Goal: Information Seeking & Learning: Get advice/opinions

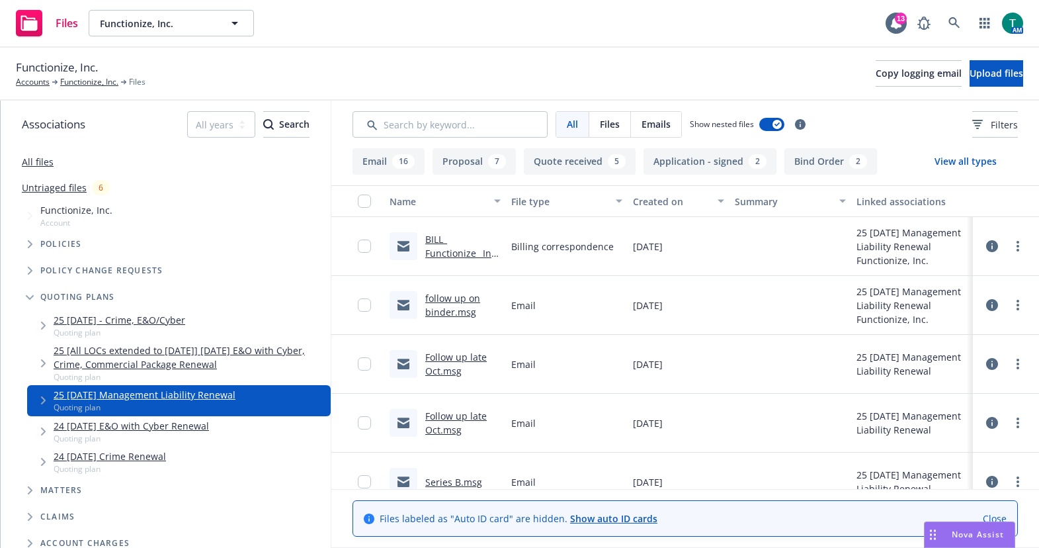
scroll to position [144, 0]
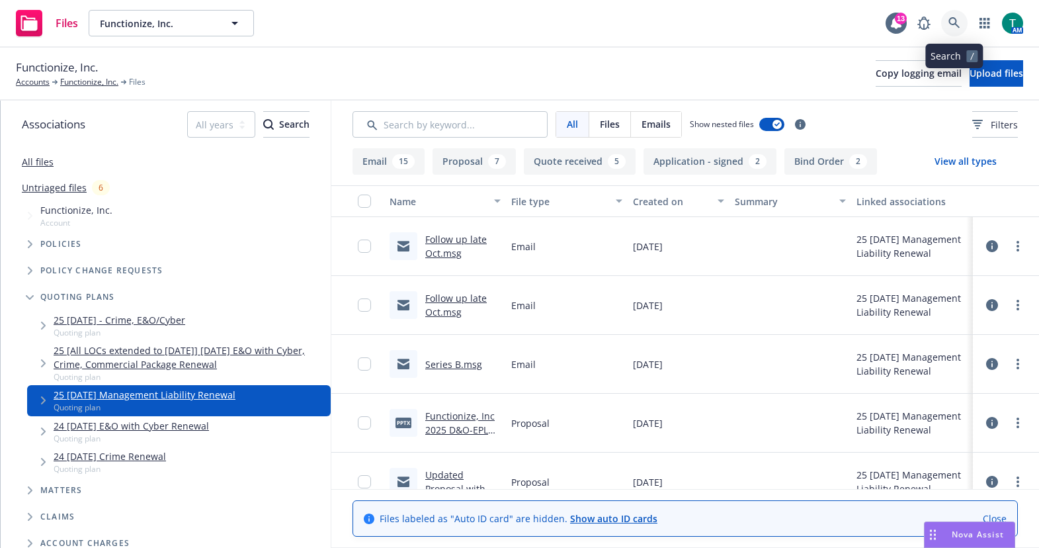
click at [958, 21] on icon at bounding box center [954, 23] width 12 height 12
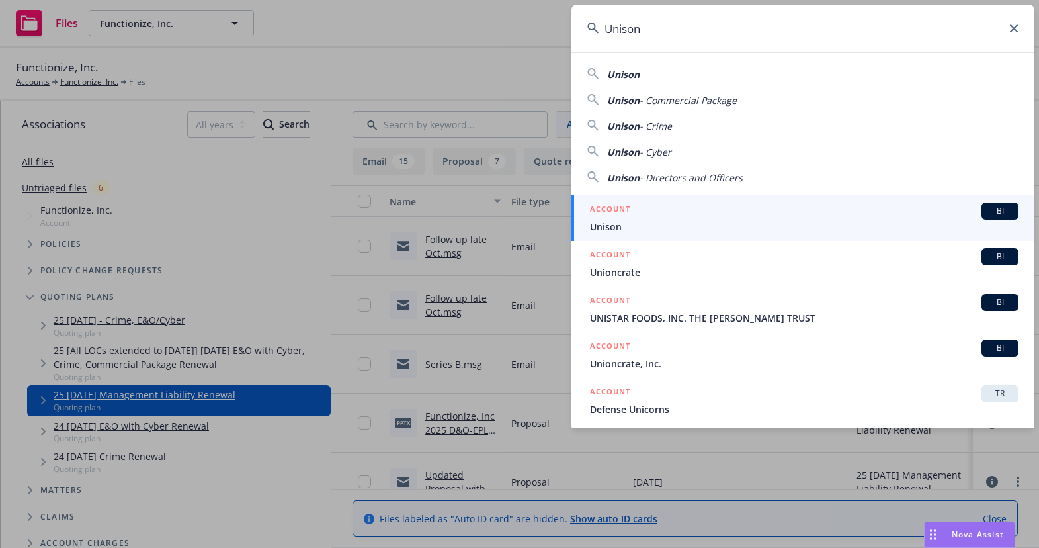
type input "Unison"
click at [971, 208] on div "ACCOUNT BI" at bounding box center [804, 210] width 429 height 17
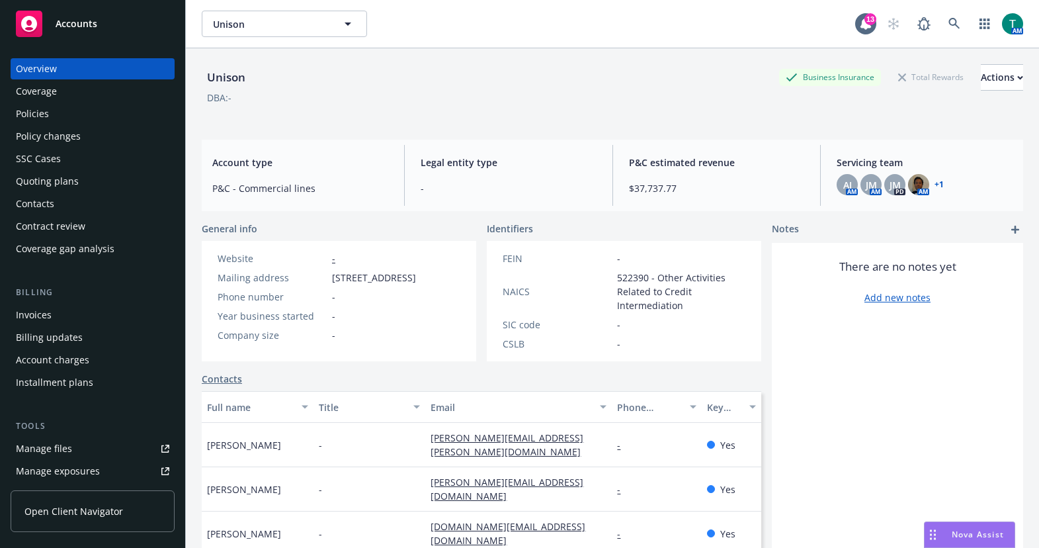
click at [50, 442] on div "Manage files" at bounding box center [44, 448] width 56 height 21
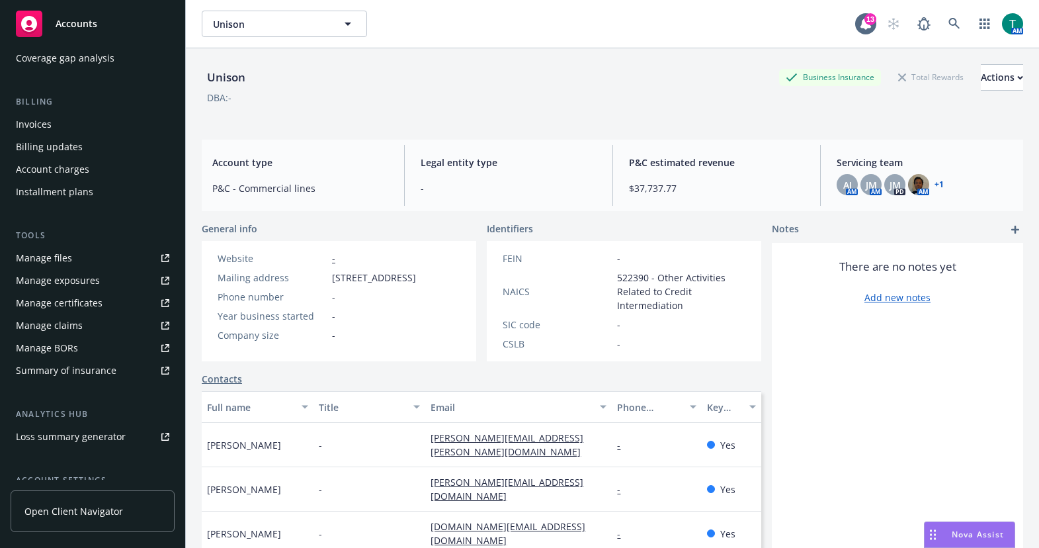
scroll to position [198, 0]
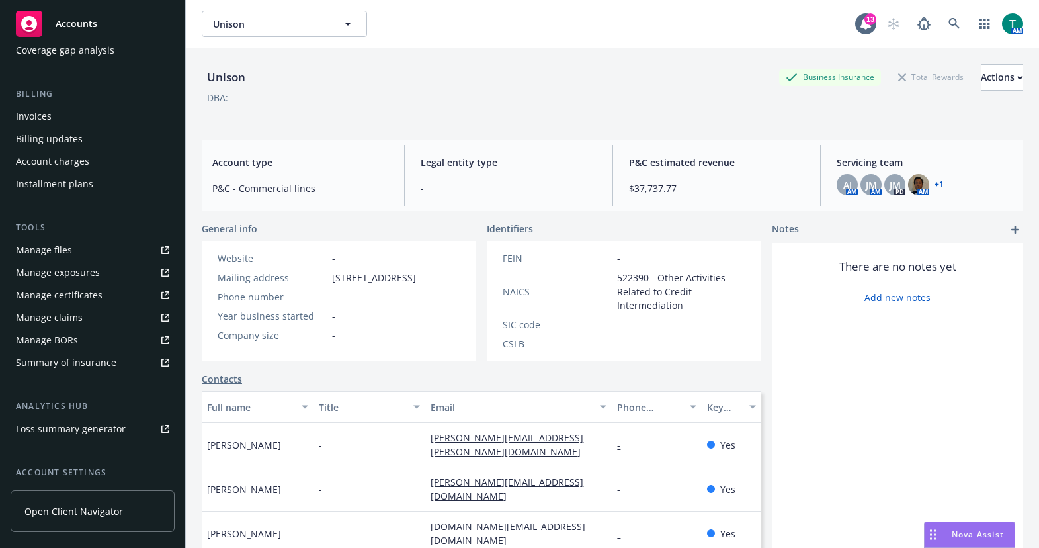
drag, startPoint x: 331, startPoint y: 276, endPoint x: 454, endPoint y: 305, distance: 126.9
click at [421, 284] on div "Mailing address 4 Embarcadero Center, Suite 710, San Francisco, CA 94111, San F…" at bounding box center [316, 278] width 209 height 14
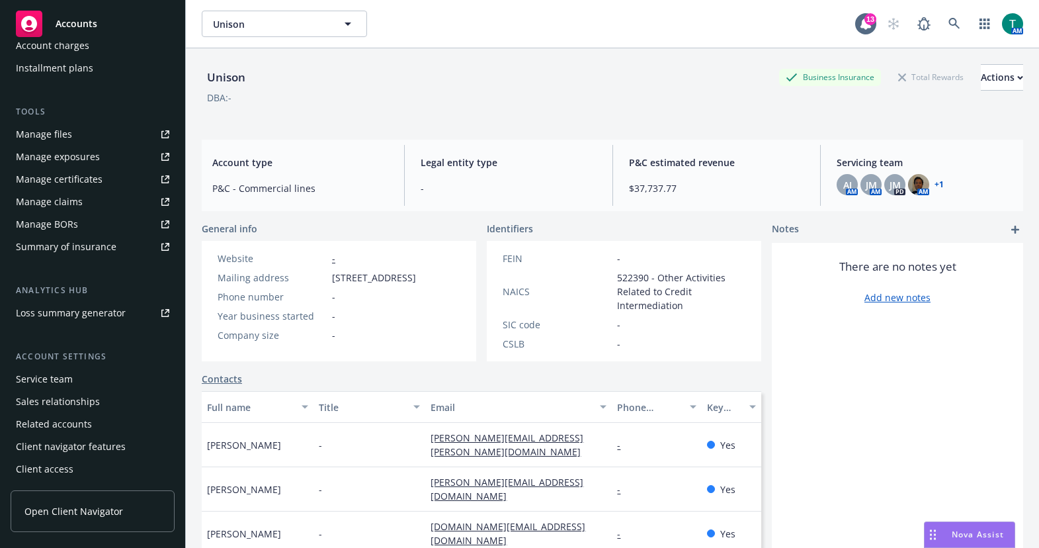
click at [63, 390] on div "Service team Sales relationships Related accounts Client navigator features Cli…" at bounding box center [93, 423] width 164 height 111
click at [64, 379] on div "Service team" at bounding box center [44, 378] width 57 height 21
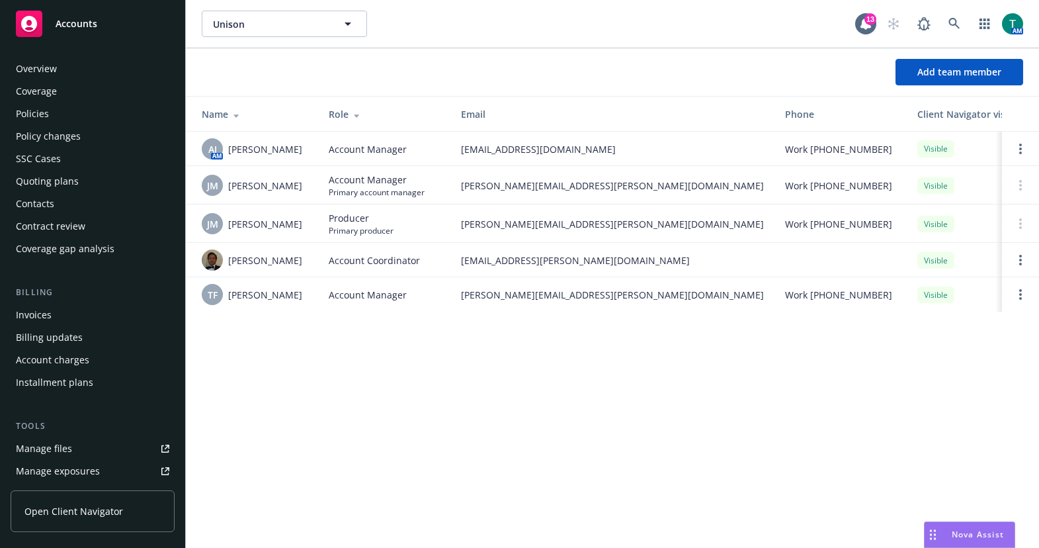
click at [44, 208] on div "Contacts" at bounding box center [35, 203] width 38 height 21
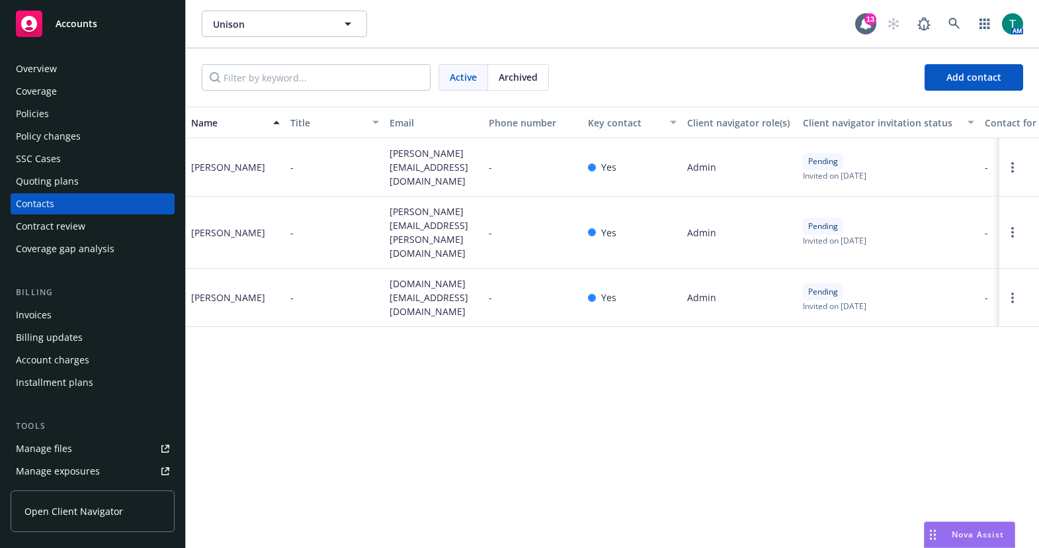
click at [24, 113] on div "Policies" at bounding box center [32, 113] width 33 height 21
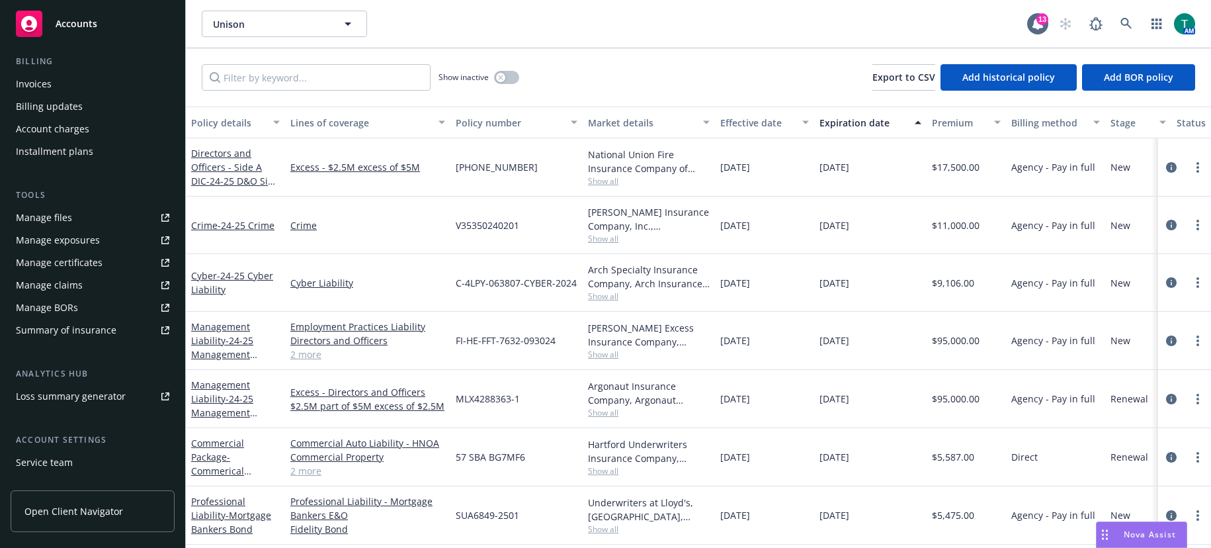
scroll to position [265, 0]
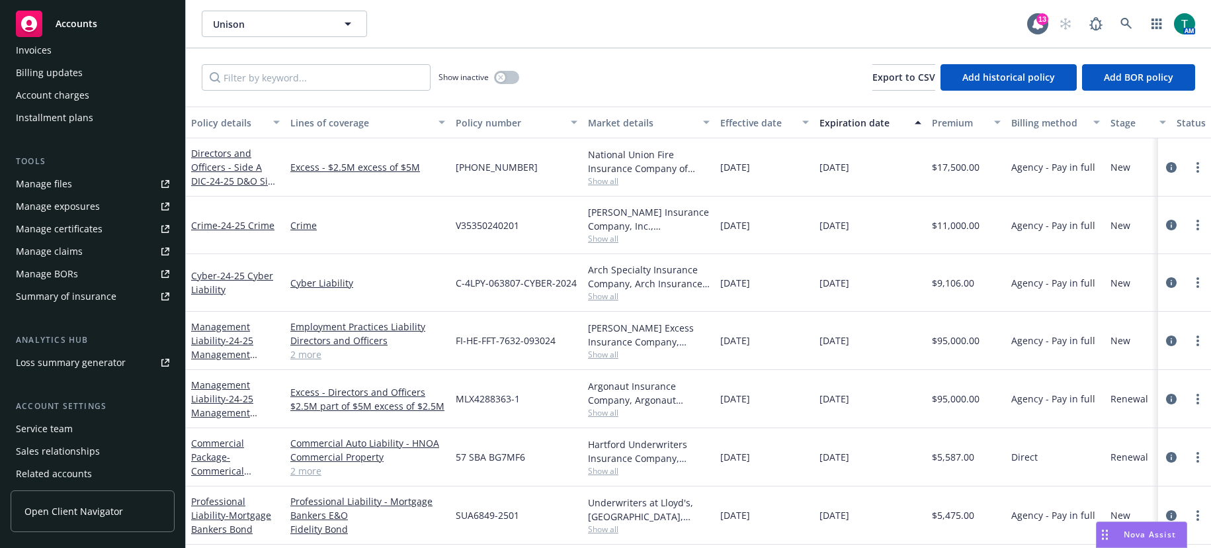
click at [63, 425] on div "Service team" at bounding box center [44, 428] width 57 height 21
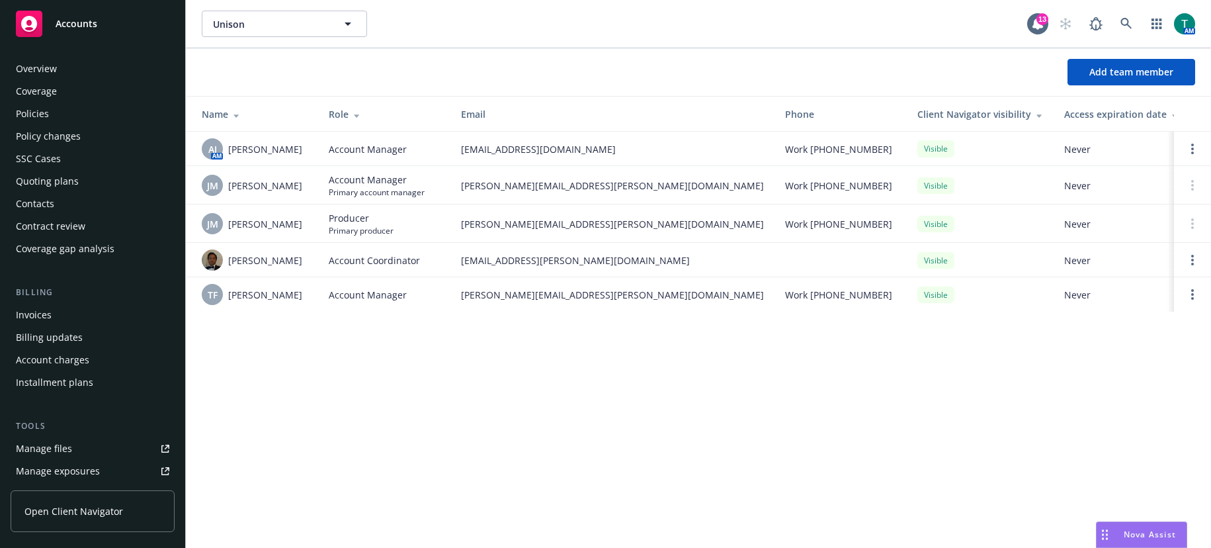
click at [50, 107] on div "Policies" at bounding box center [92, 113] width 153 height 21
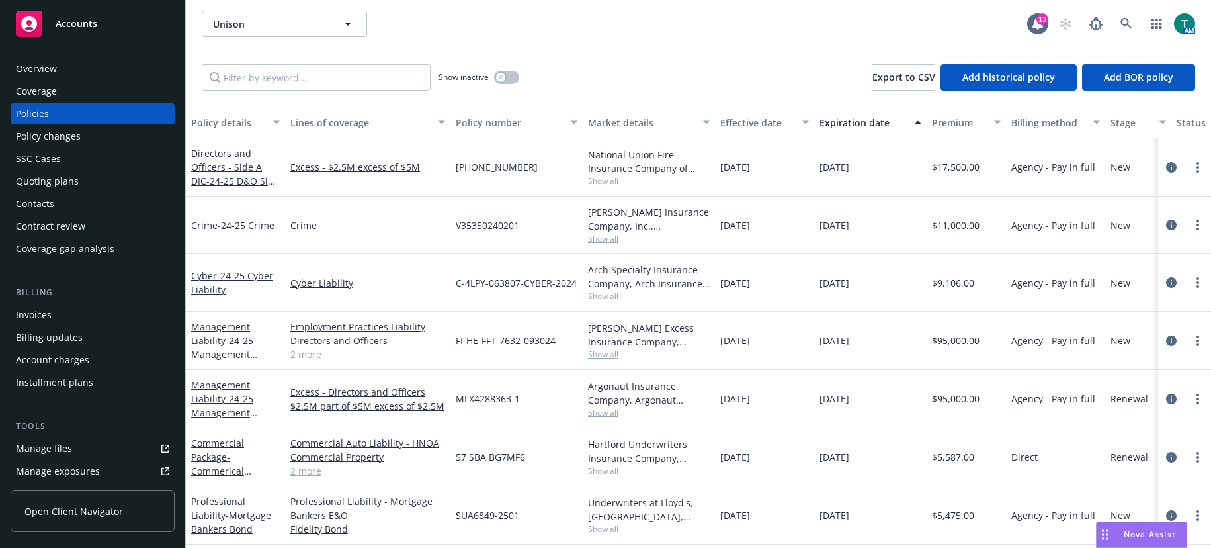
scroll to position [7, 0]
click at [71, 86] on div "Coverage" at bounding box center [92, 91] width 153 height 21
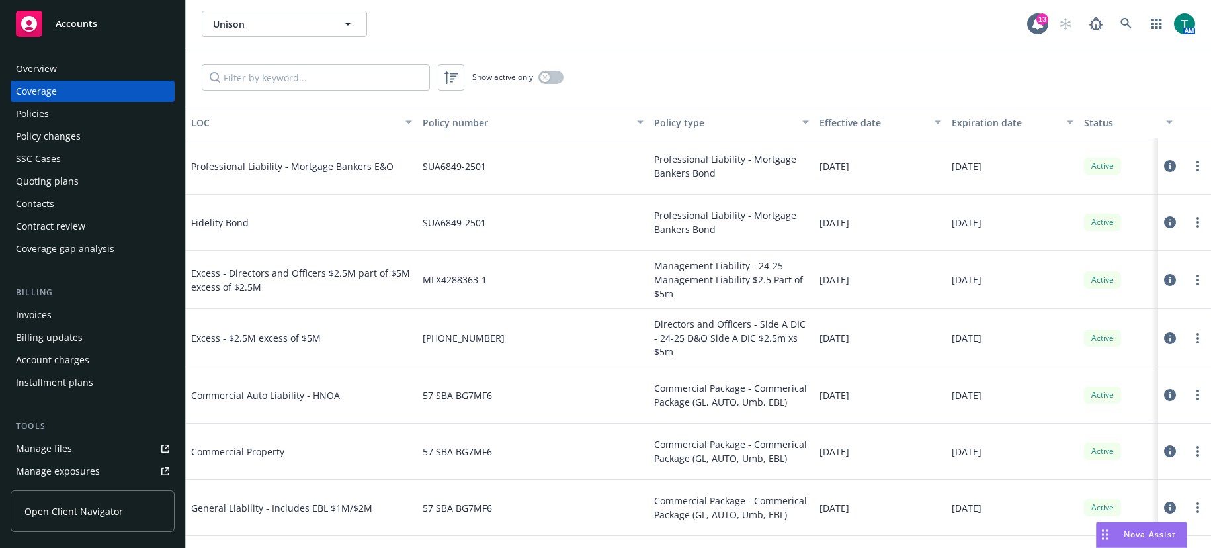
click at [34, 112] on div "Policies" at bounding box center [32, 113] width 33 height 21
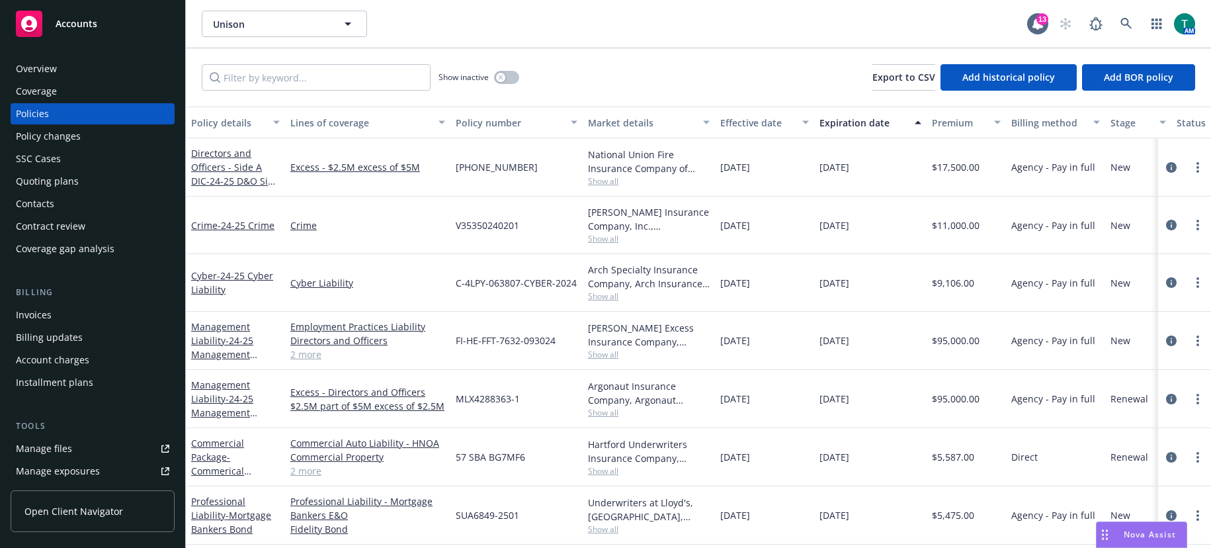
click at [1038, 546] on div "Nova Assist" at bounding box center [1142, 534] width 90 height 25
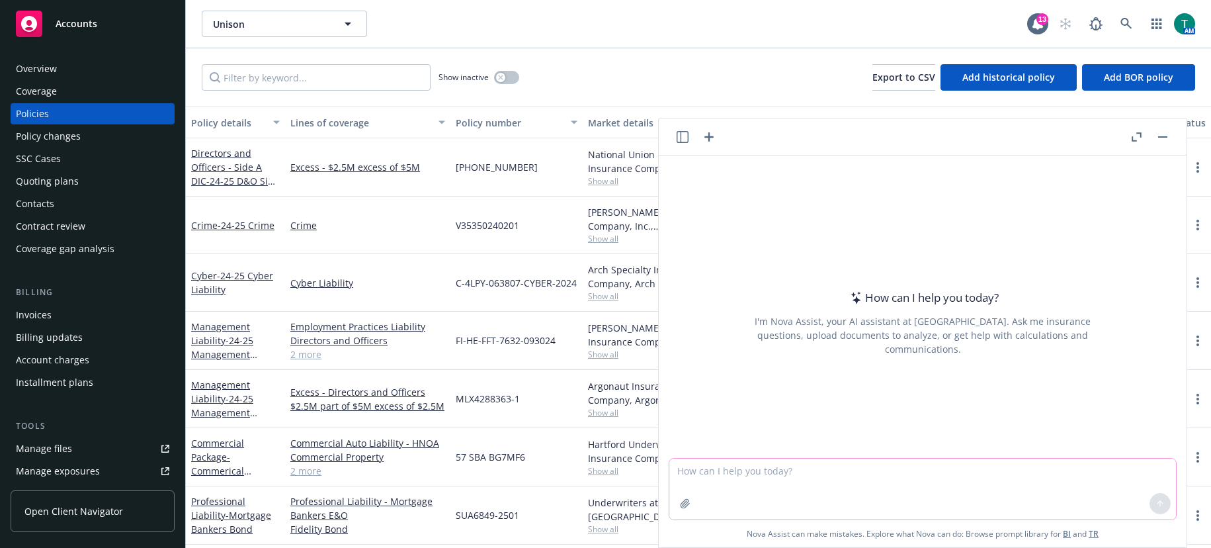
click at [861, 482] on textarea at bounding box center [922, 488] width 507 height 61
type textarea "r"
type textarea "put data in a chart form"
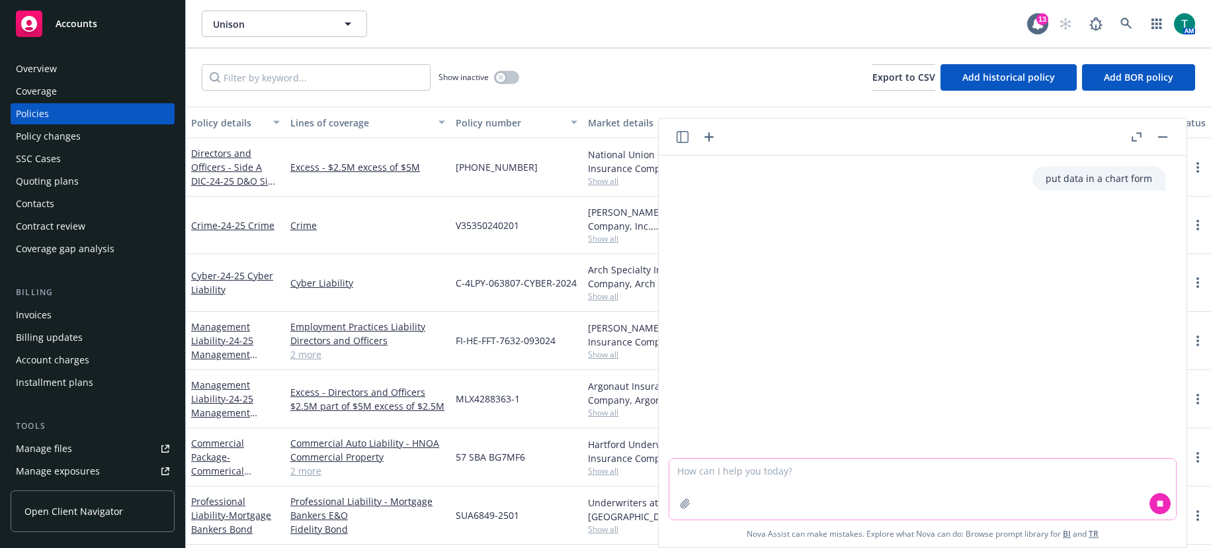
type textarea "v"
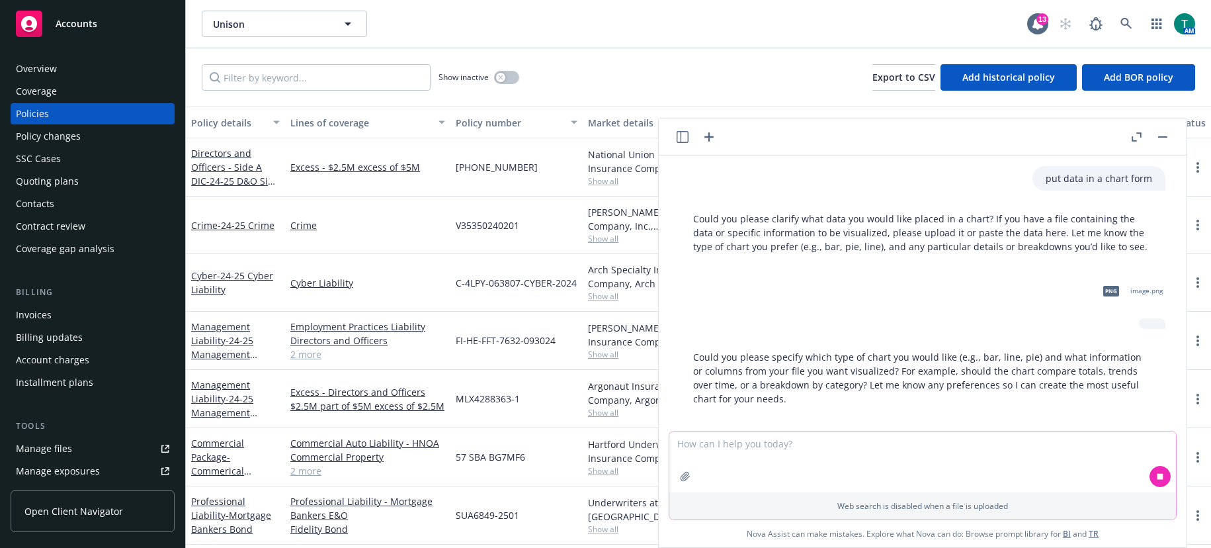
scroll to position [12, 0]
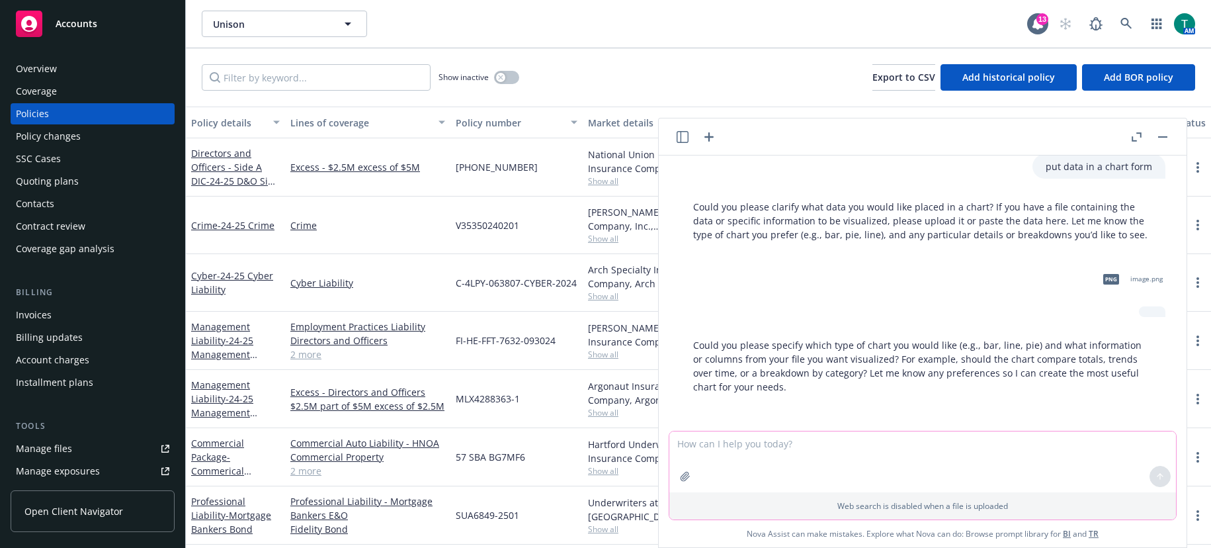
click at [726, 462] on textarea at bounding box center [922, 461] width 507 height 61
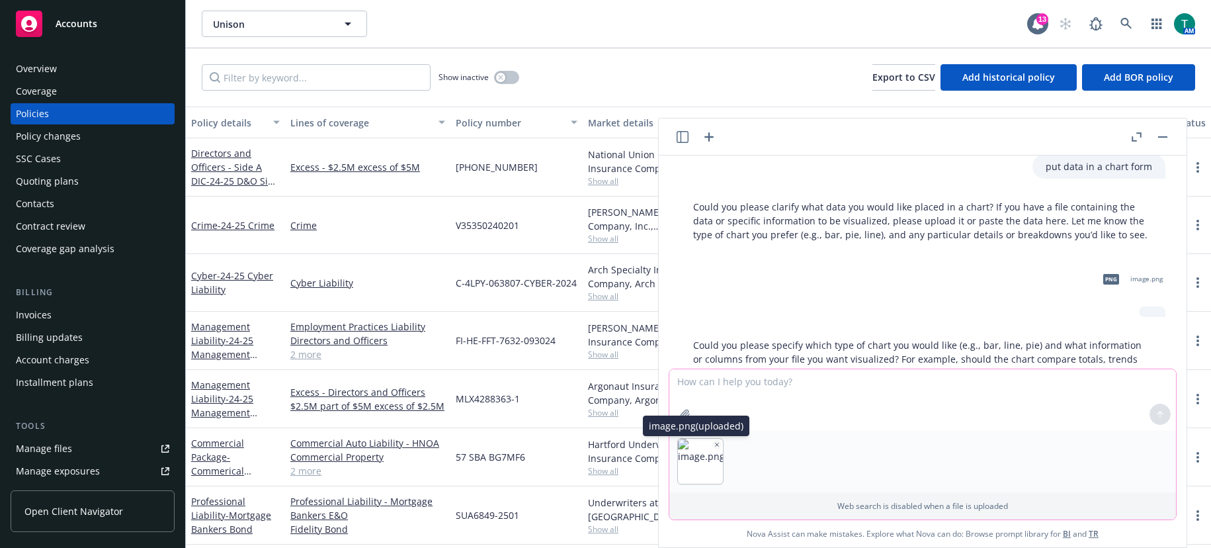
click at [714, 441] on icon "button" at bounding box center [717, 444] width 7 height 7
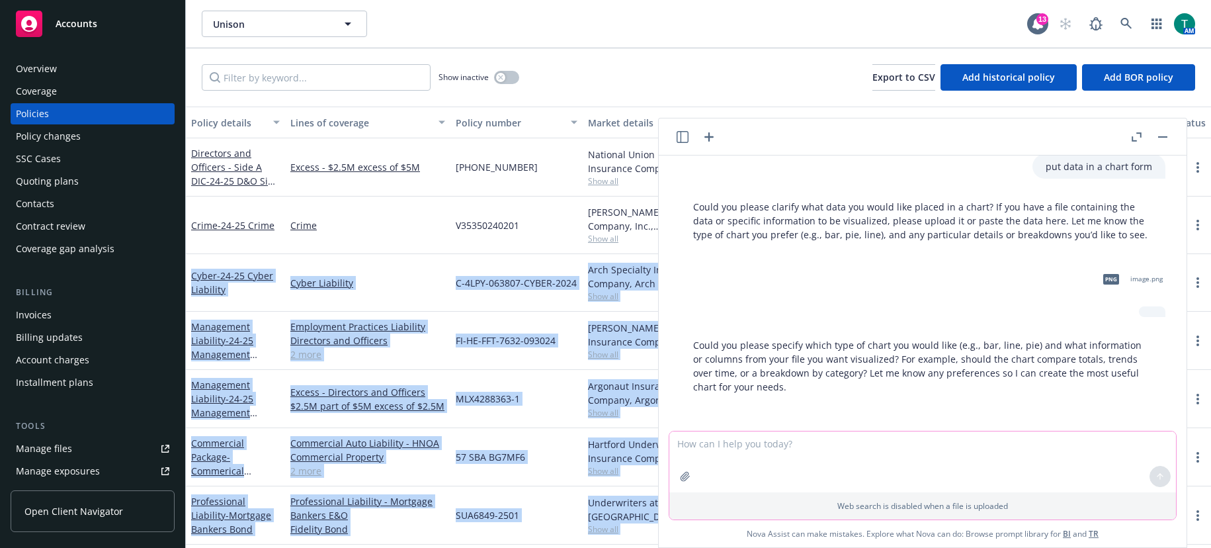
drag, startPoint x: 857, startPoint y: 132, endPoint x: 2895, endPoint y: 235, distance: 2041.1
click at [1038, 235] on html "Accounts Overview Coverage Policies Policy changes SSC Cases Quoting plans Cont…" at bounding box center [605, 274] width 1211 height 548
click at [929, 124] on header at bounding box center [923, 136] width 528 height 37
click at [1038, 136] on rect "button" at bounding box center [1162, 136] width 9 height 1
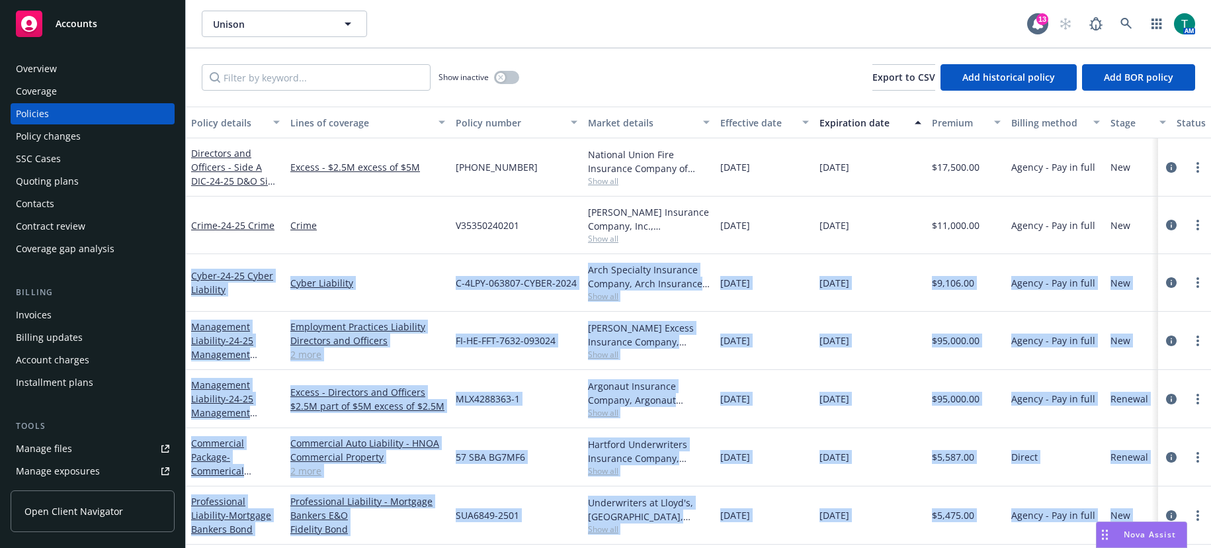
scroll to position [7, 0]
click at [326, 254] on div "Cyber Liability" at bounding box center [367, 283] width 165 height 58
click at [282, 331] on div "Management Liability - 24-25 Management Liability $2.5 Part of $5m" at bounding box center [235, 341] width 99 height 58
click at [448, 534] on div "Professional Liability - Mortgage Bankers E&O Fidelity Bond" at bounding box center [367, 515] width 165 height 58
click at [447, 536] on div "Professional Liability - Mortgage Bankers E&O Fidelity Bond" at bounding box center [367, 515] width 165 height 58
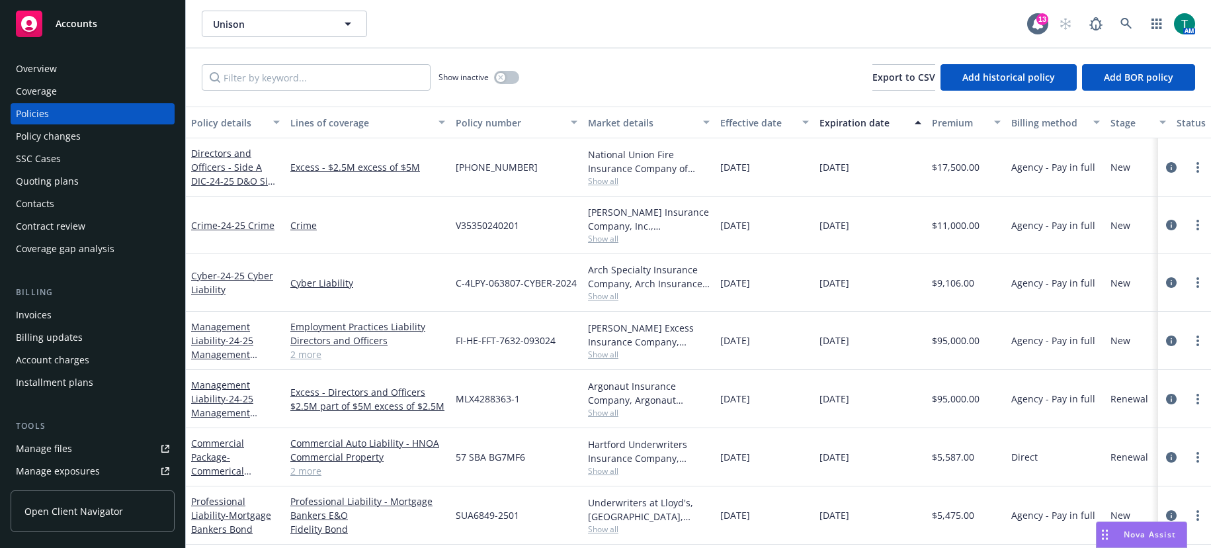
scroll to position [0, 0]
click at [1038, 530] on span "Nova Assist" at bounding box center [1150, 533] width 52 height 11
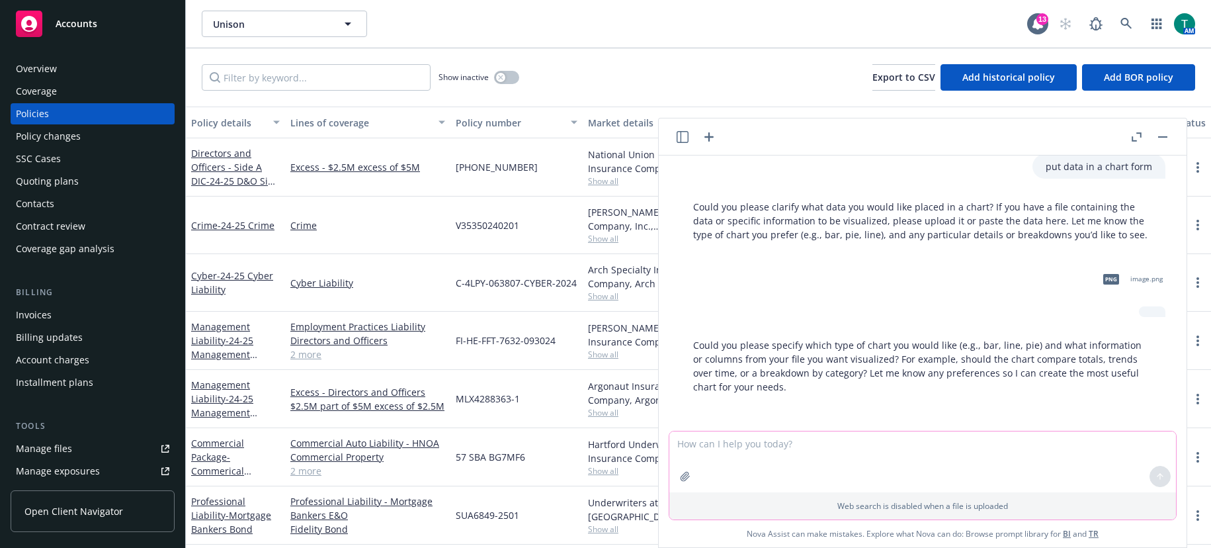
click at [766, 451] on textarea at bounding box center [922, 461] width 507 height 61
click at [716, 445] on icon "button" at bounding box center [717, 443] width 3 height 3
click at [344, 287] on link "Cyber Liability" at bounding box center [367, 283] width 155 height 14
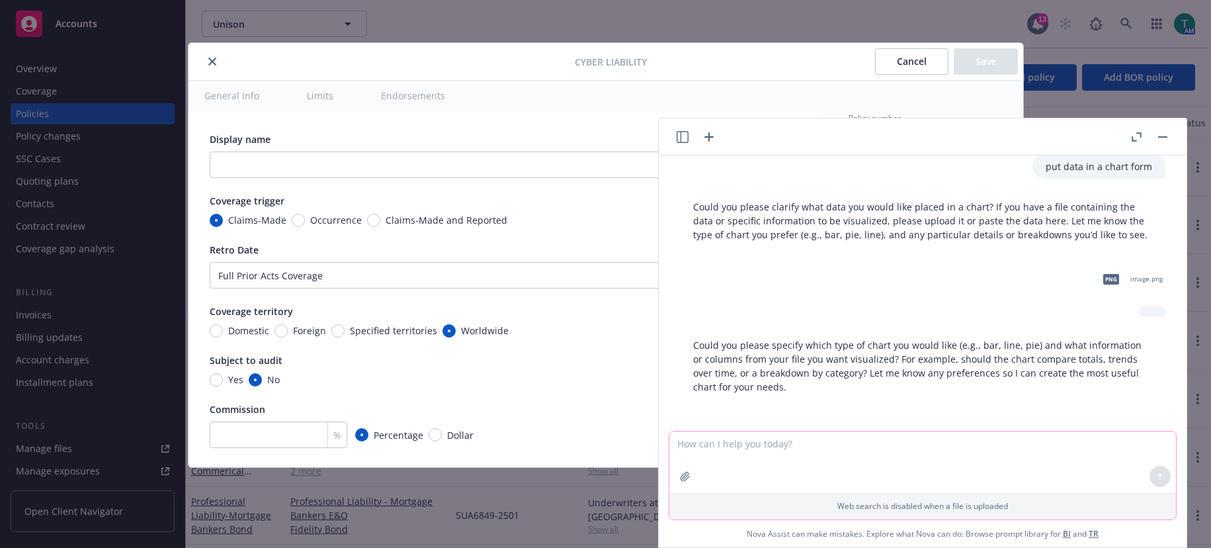
type textarea "x"
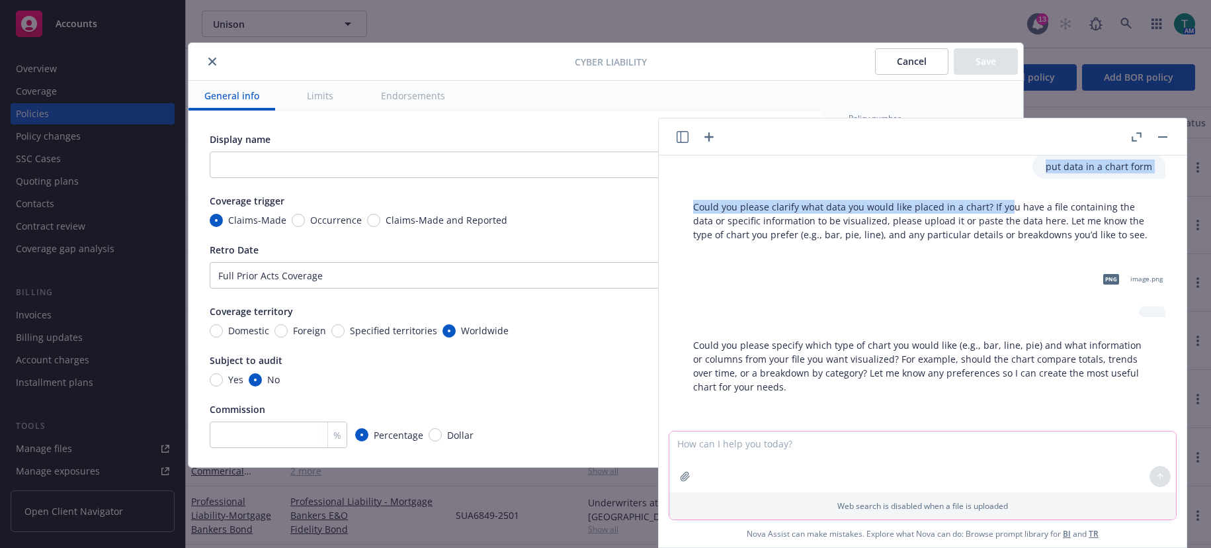
drag, startPoint x: 991, startPoint y: 126, endPoint x: 999, endPoint y: 192, distance: 67.4
click at [999, 192] on div "put data in a chart form Could you please clarify what data you would like plac…" at bounding box center [923, 332] width 528 height 429
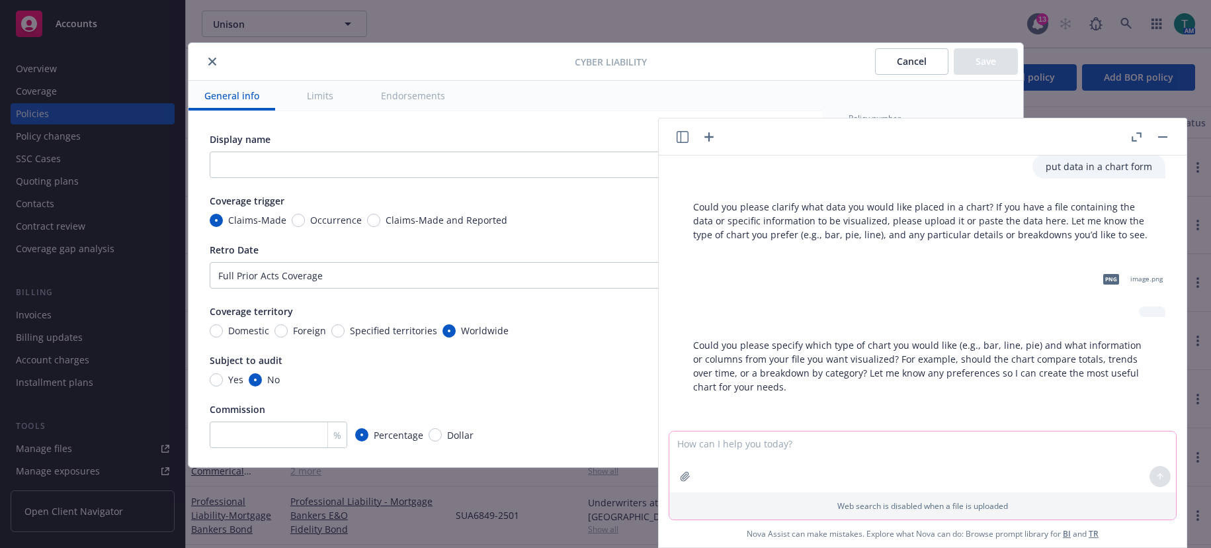
drag, startPoint x: 751, startPoint y: 138, endPoint x: 694, endPoint y: 199, distance: 83.3
click at [777, 187] on div "put data in a chart form Could you please clarify what data you would like plac…" at bounding box center [923, 332] width 528 height 429
click at [209, 64] on icon "close" at bounding box center [212, 62] width 8 height 8
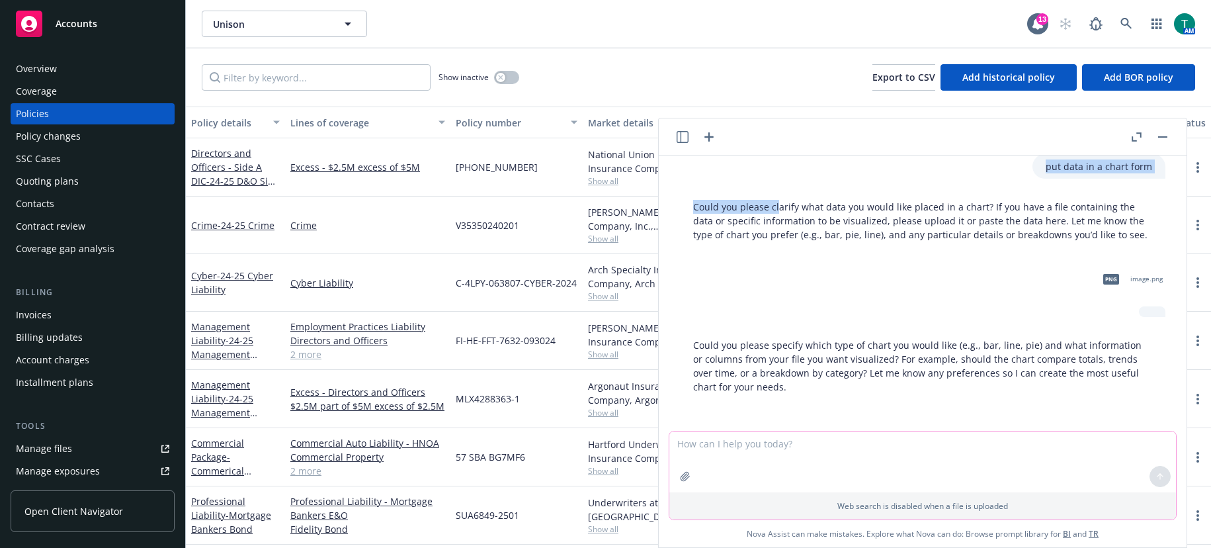
click at [1038, 138] on button "button" at bounding box center [1163, 137] width 16 height 16
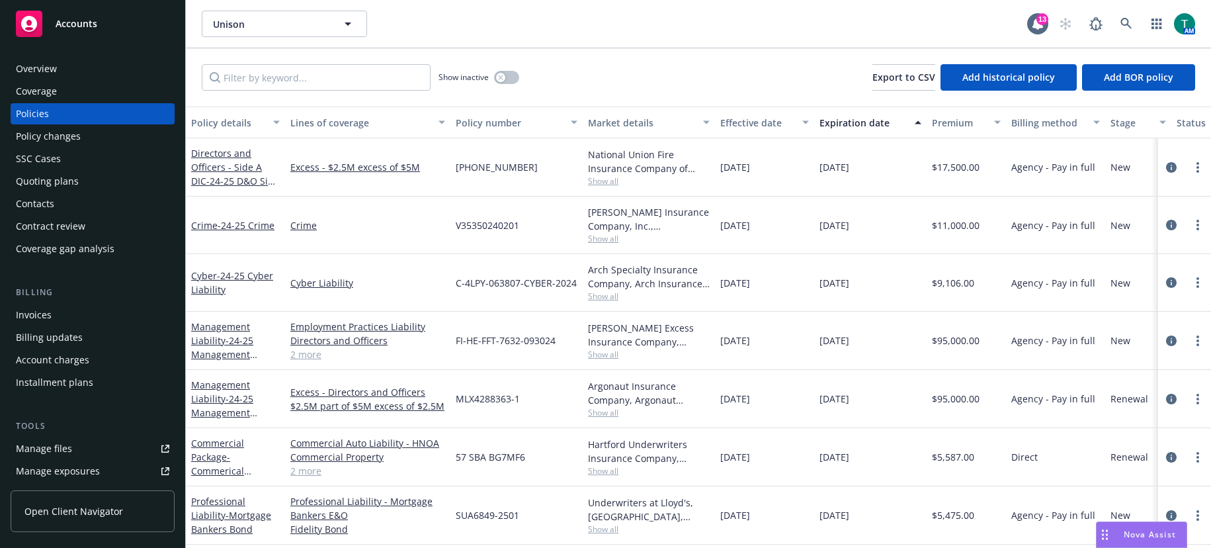
drag, startPoint x: 187, startPoint y: 134, endPoint x: 903, endPoint y: 491, distance: 800.4
click at [413, 368] on div "Policy details Lines of coverage Policy number Market details Effective date Ex…" at bounding box center [698, 326] width 1025 height 441
click at [1038, 540] on div "Nova Assist" at bounding box center [1149, 533] width 73 height 11
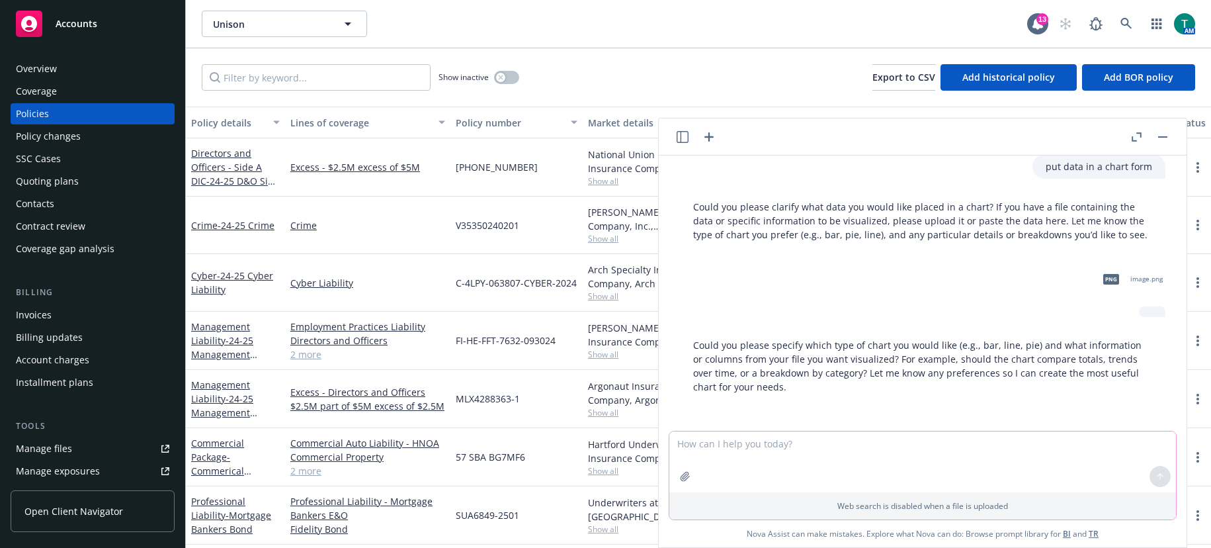
click at [691, 441] on textarea at bounding box center [922, 461] width 507 height 61
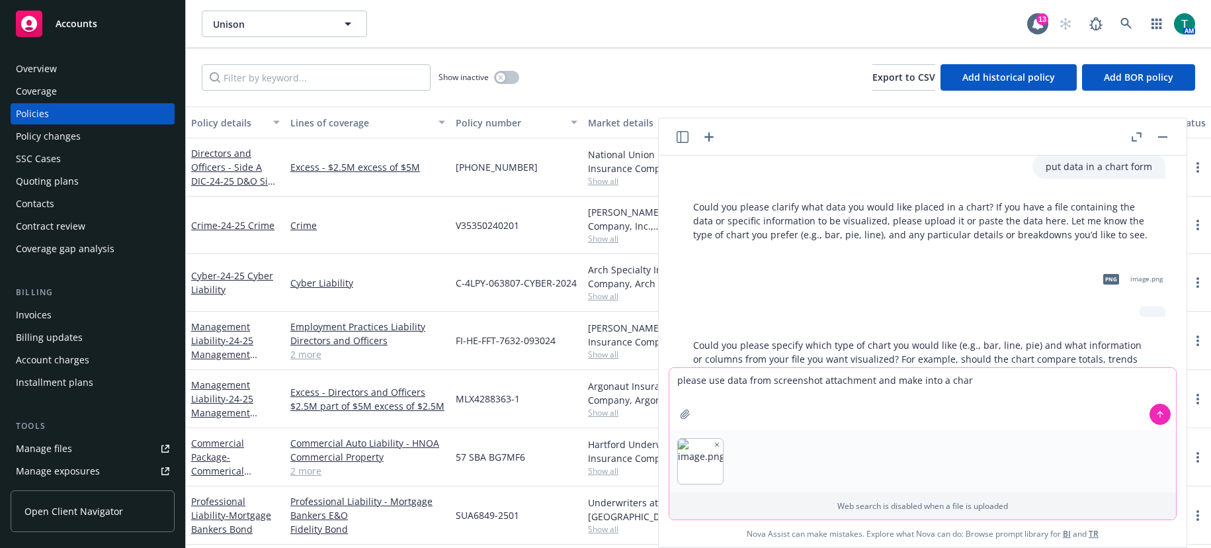
type textarea "please use data from screenshot attachment and make into a chart"
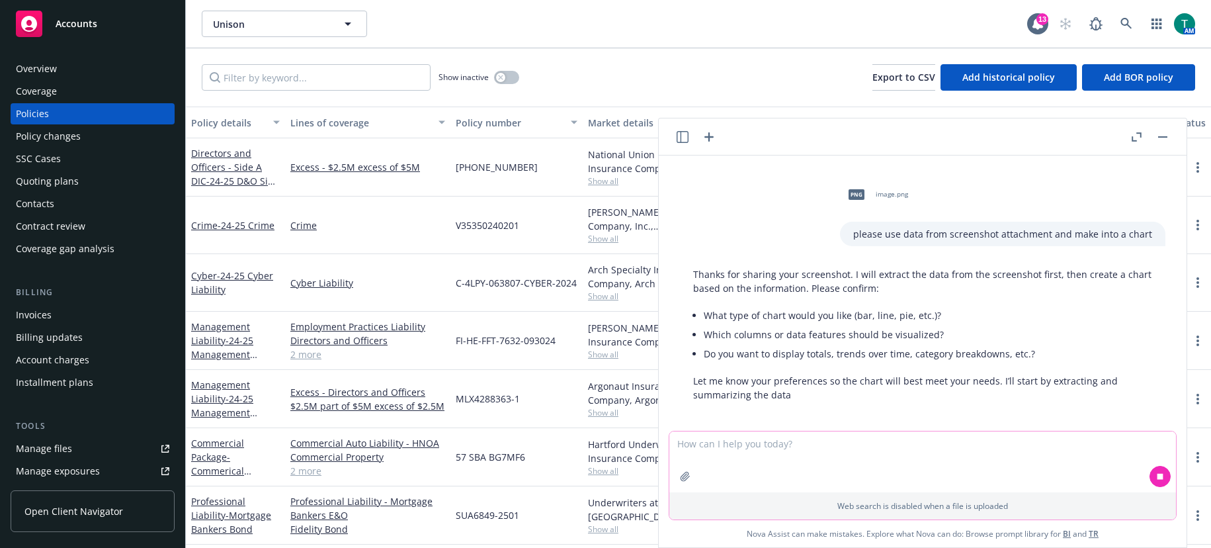
scroll to position [249, 0]
type textarea "a simple chart listing out coverages and policy details"
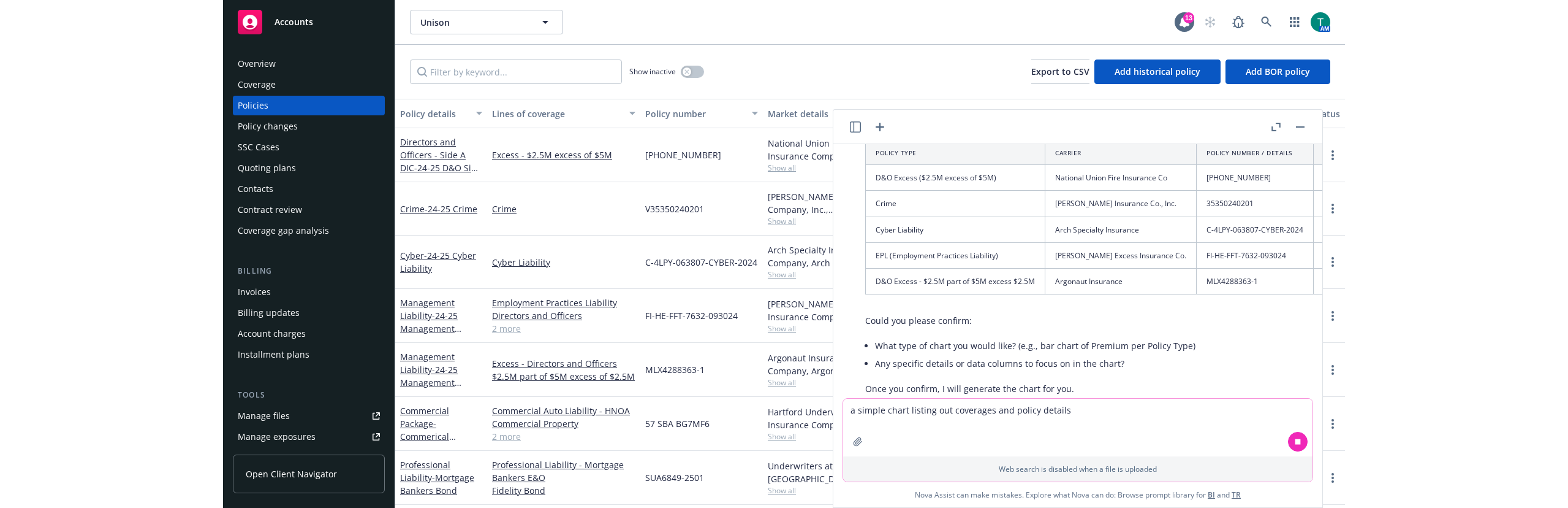
scroll to position [544, 0]
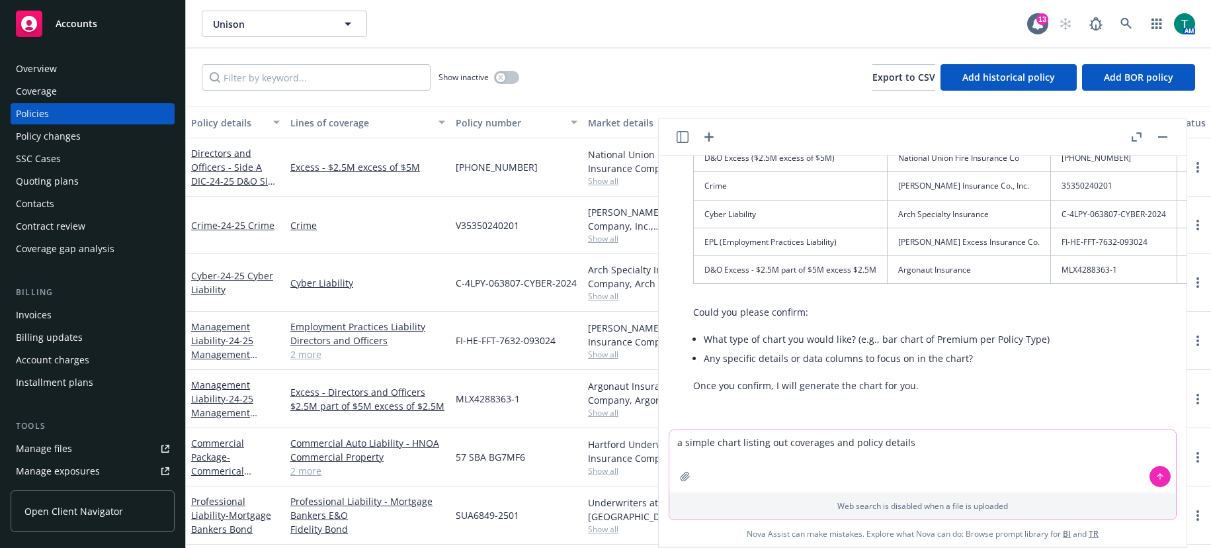
drag, startPoint x: 840, startPoint y: 433, endPoint x: 255, endPoint y: 429, distance: 585.4
click at [255, 429] on body "Accounts Overview Coverage Policies Policy changes SSC Cases Quoting plans Cont…" at bounding box center [605, 274] width 1211 height 548
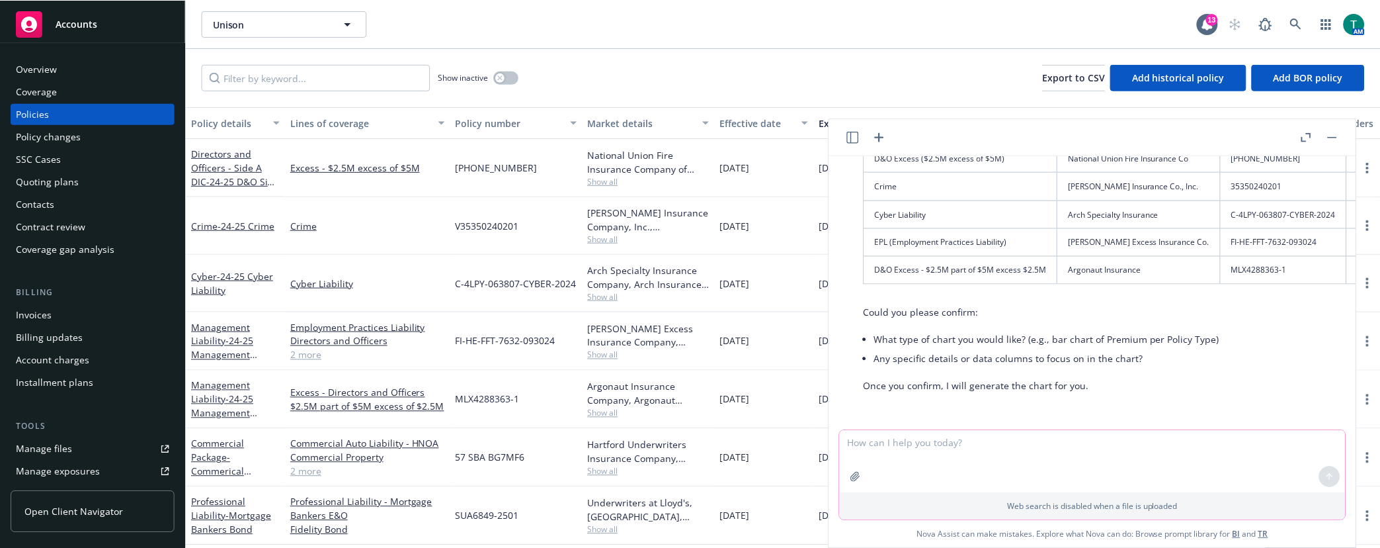
scroll to position [0, 0]
drag, startPoint x: 1083, startPoint y: 417, endPoint x: 1226, endPoint y: 423, distance: 143.0
click at [1038, 423] on div "put data in a chart form Could you please clarify what data you would like plac…" at bounding box center [1092, 292] width 528 height 274
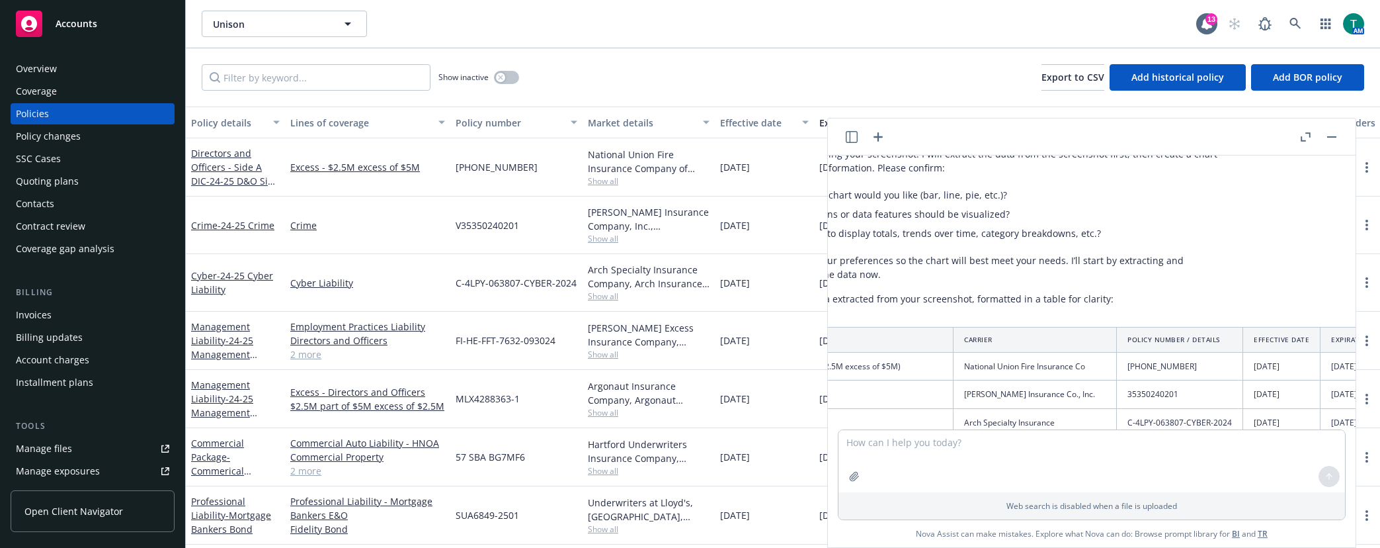
scroll to position [369, 0]
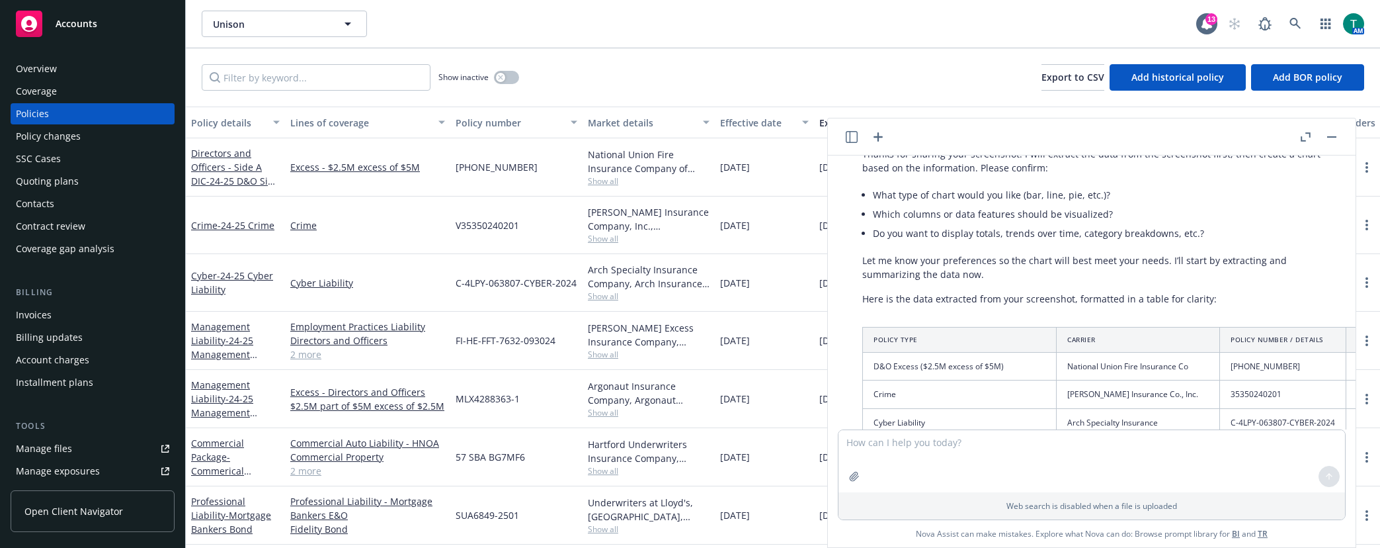
drag, startPoint x: 1331, startPoint y: 272, endPoint x: 863, endPoint y: 321, distance: 470.2
click at [863, 321] on div "Here is the data extracted from your screenshot, formatted in a table for clari…" at bounding box center [1216, 445] width 735 height 319
click at [303, 348] on link "2 more" at bounding box center [367, 354] width 155 height 14
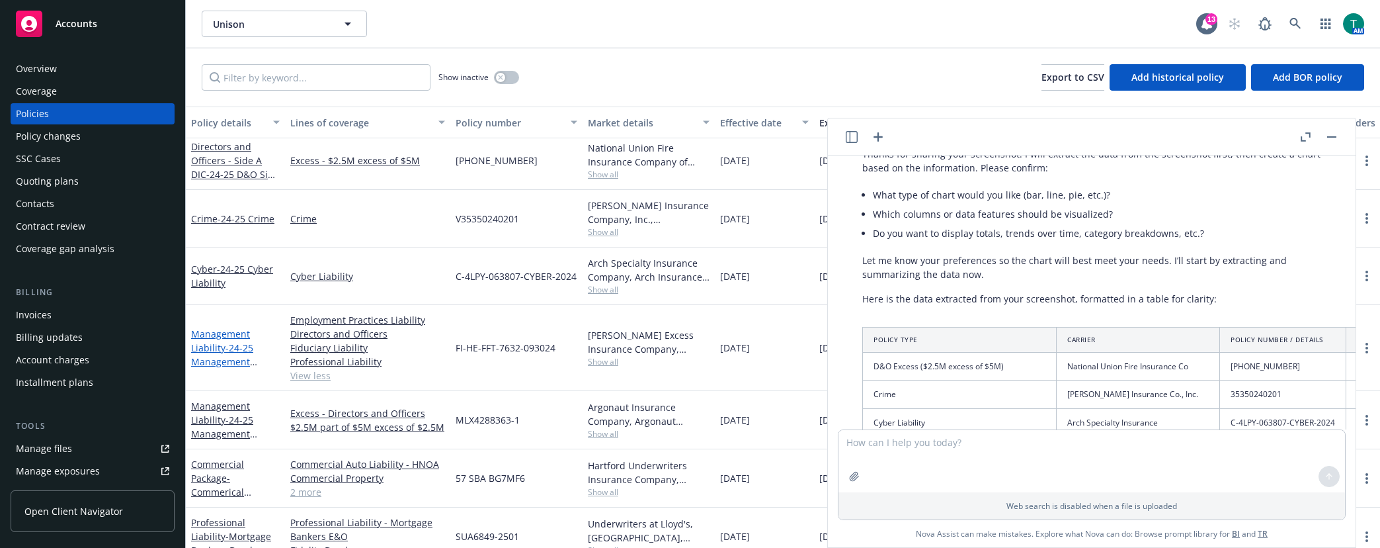
click at [226, 347] on span "- 24-25 Management Liability $2.5 Part of $5m" at bounding box center [234, 368] width 87 height 54
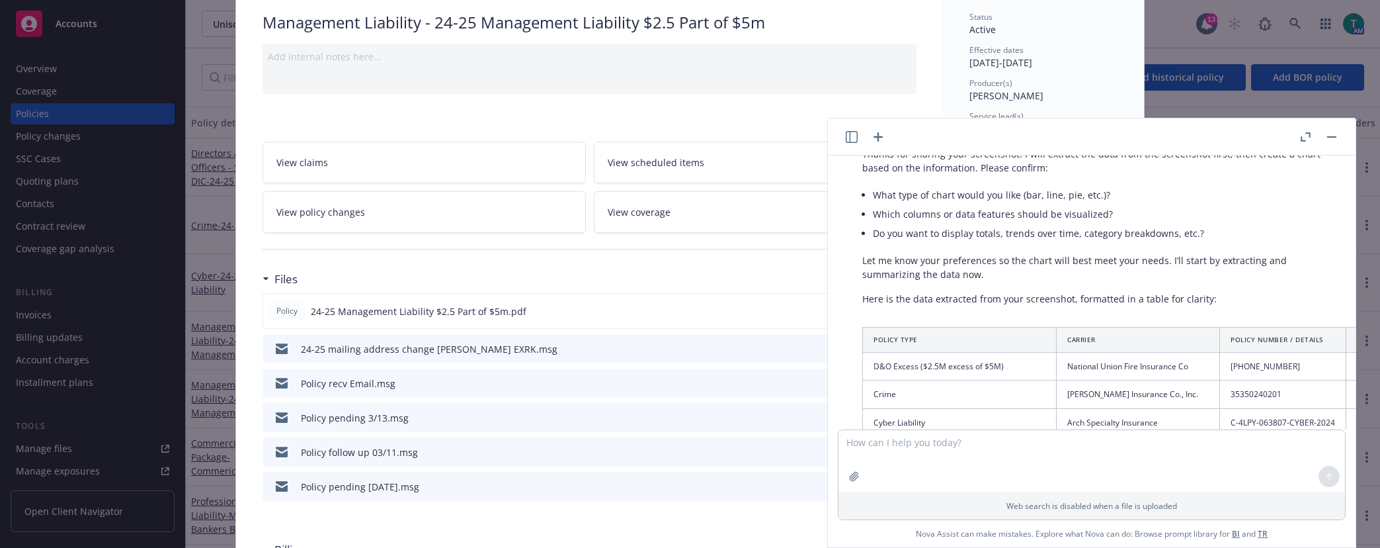
scroll to position [265, 0]
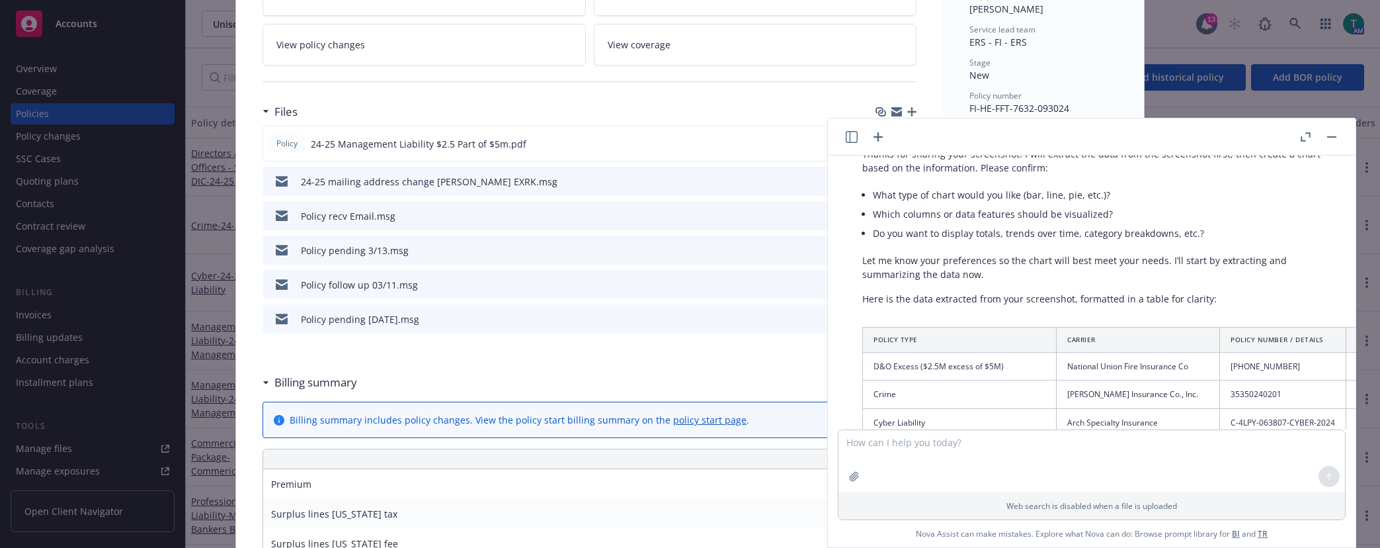
click at [1038, 136] on icon "button" at bounding box center [1331, 136] width 9 height 1
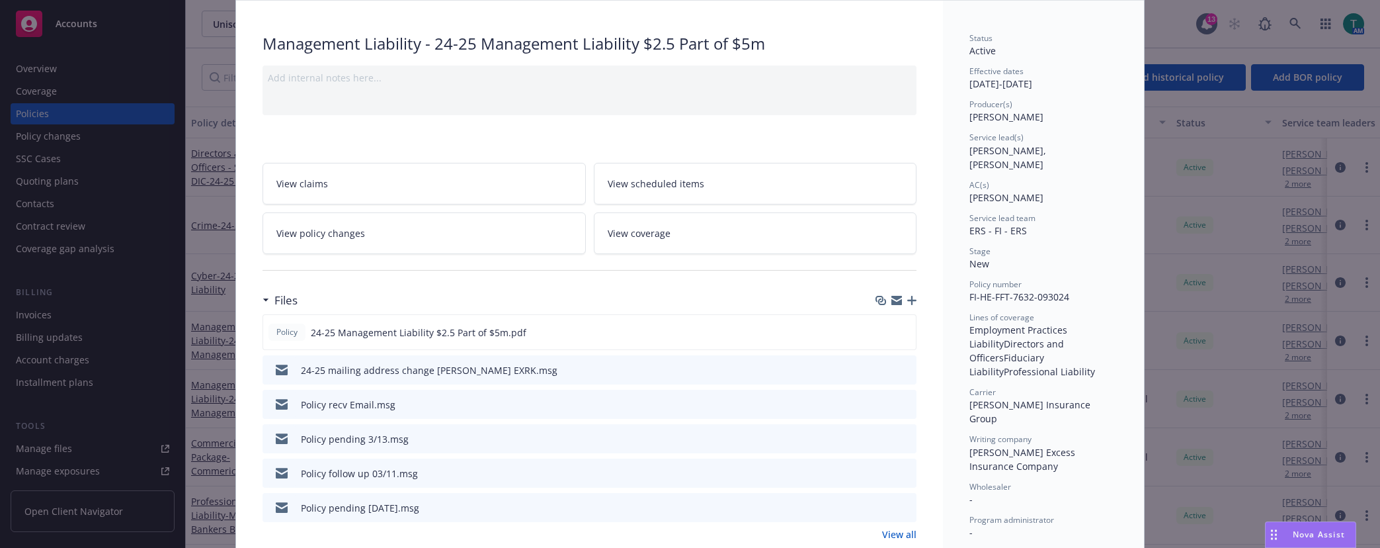
scroll to position [66, 0]
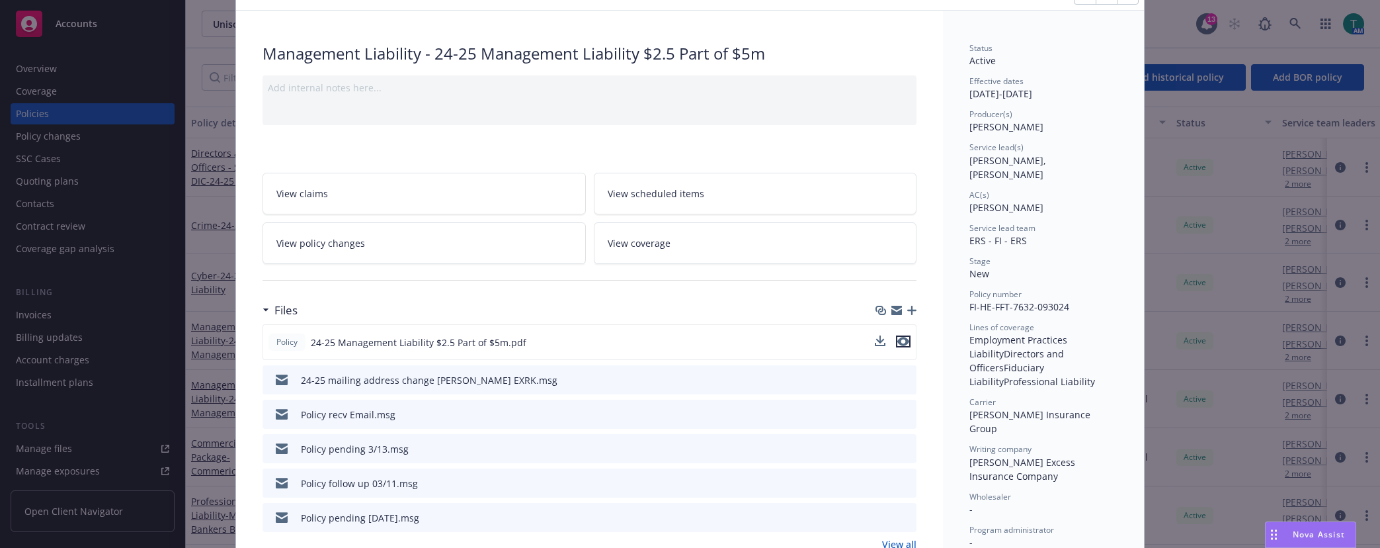
click at [902, 337] on icon "preview file" at bounding box center [904, 341] width 12 height 9
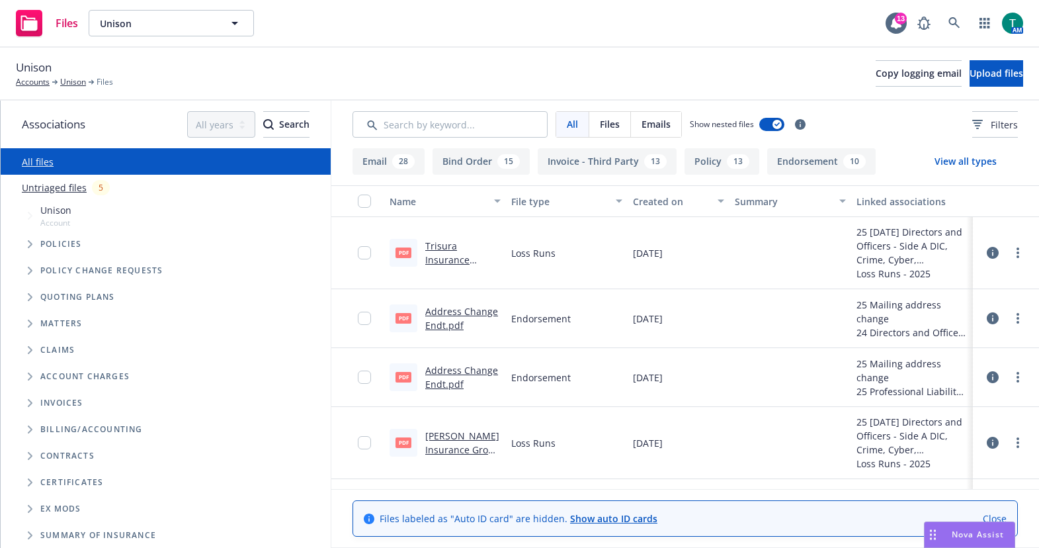
click at [31, 298] on icon "Tree Example" at bounding box center [30, 297] width 5 height 8
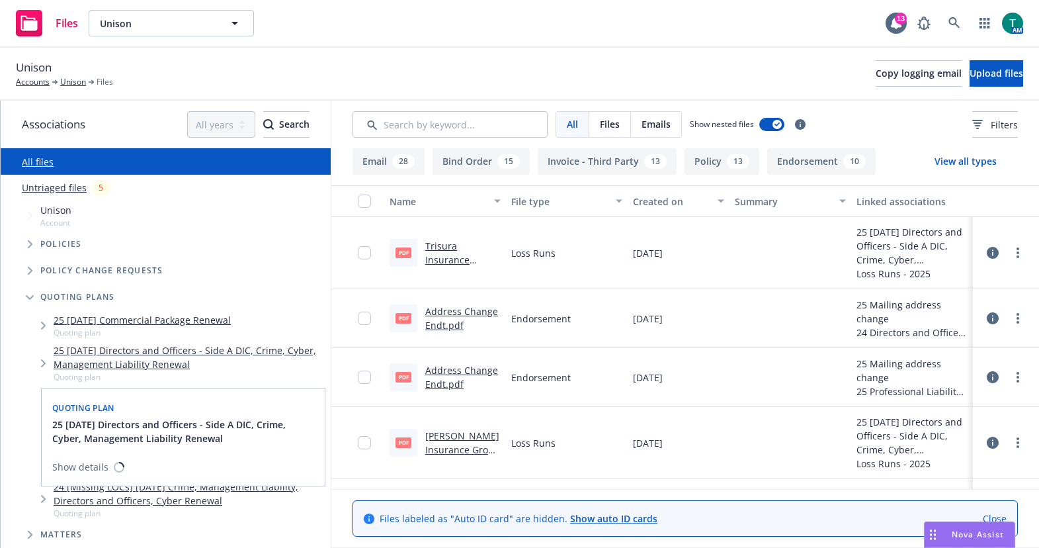
click at [144, 353] on link "25 09/30/25 Directors and Officers - Side A DIC, Crime, Cyber, Management Liabi…" at bounding box center [190, 357] width 272 height 28
